Goal: Task Accomplishment & Management: Manage account settings

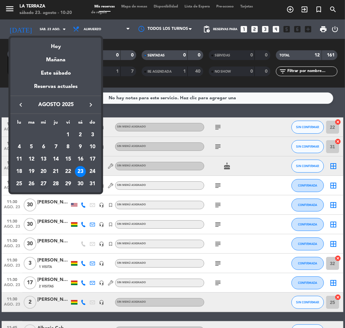
click at [41, 181] on div "27" at bounding box center [43, 183] width 11 height 11
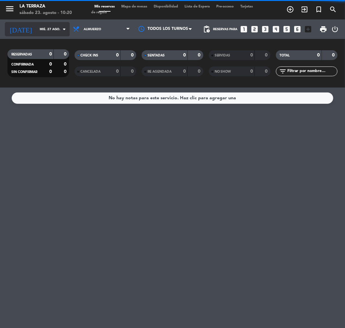
click at [41, 28] on input "mié. 27 ago." at bounding box center [59, 29] width 44 height 10
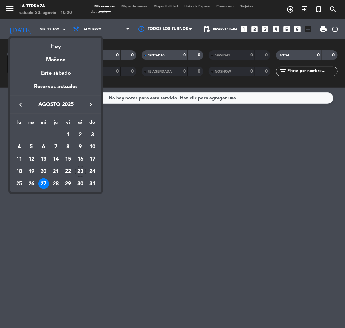
click at [106, 23] on div at bounding box center [172, 164] width 345 height 328
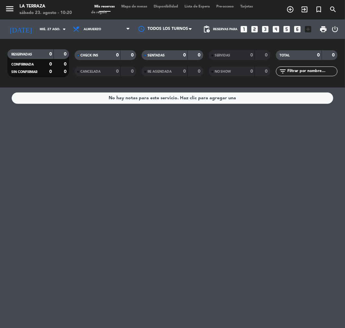
click at [106, 23] on span "Almuerzo" at bounding box center [101, 29] width 63 height 14
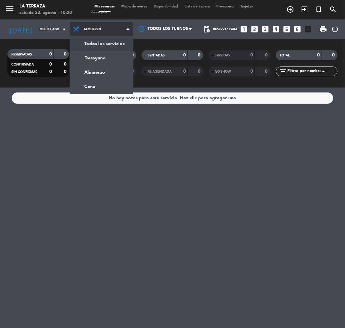
click at [112, 40] on div "menu La Terraza [DATE] 23. agosto - 10:20 Mis reservas Mapa de mesas Disponibil…" at bounding box center [172, 43] width 345 height 87
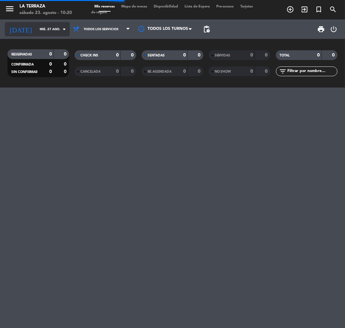
click at [47, 32] on input "mié. 27 ago." at bounding box center [59, 29] width 44 height 10
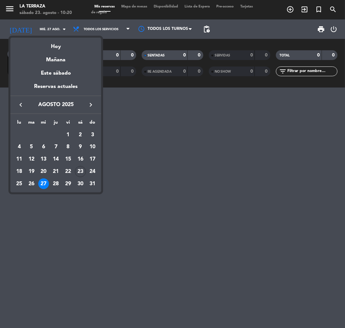
click at [56, 182] on div "28" at bounding box center [55, 183] width 11 height 11
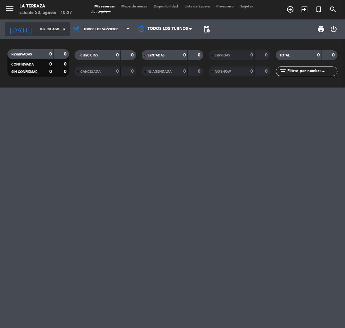
click at [38, 33] on input "jue. 28 ago." at bounding box center [59, 29] width 44 height 10
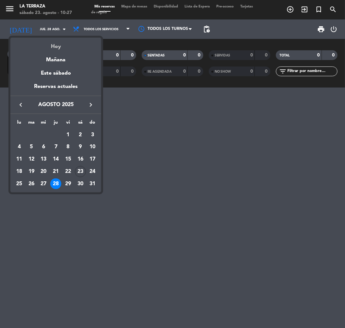
click at [53, 38] on div "Hoy" at bounding box center [55, 44] width 91 height 13
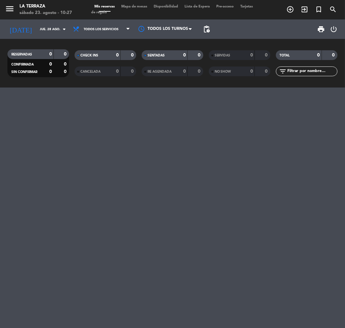
type input "sáb. 23 ago."
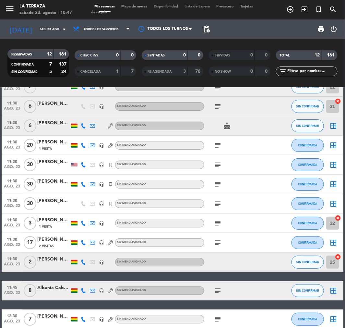
scroll to position [36, 0]
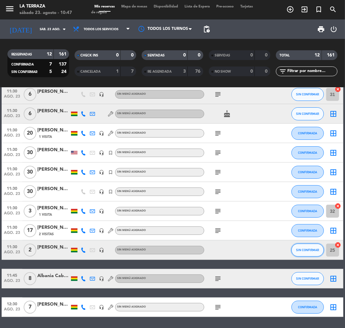
click at [305, 250] on span "SIN CONFIRMAR" at bounding box center [307, 250] width 23 height 4
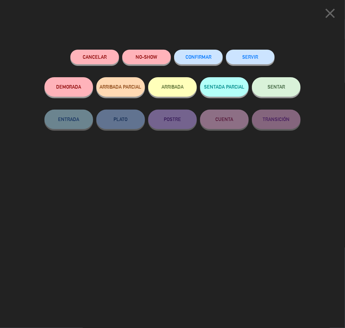
click at [98, 55] on button "Cancelar" at bounding box center [94, 57] width 49 height 15
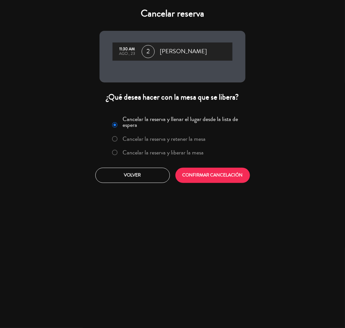
click at [180, 154] on label "Cancelar la reserva y liberar la mesa" at bounding box center [163, 152] width 81 height 6
drag, startPoint x: 225, startPoint y: 190, endPoint x: 221, endPoint y: 180, distance: 10.7
click at [224, 190] on div "Cancelar reserva 11:30 AM ago., 23 2 [PERSON_NAME] ¿Qué desea hacer con la mesa…" at bounding box center [172, 164] width 345 height 328
click at [221, 180] on button "CONFIRMAR CANCELACIÓN" at bounding box center [212, 174] width 75 height 15
